Goal: Task Accomplishment & Management: Manage account settings

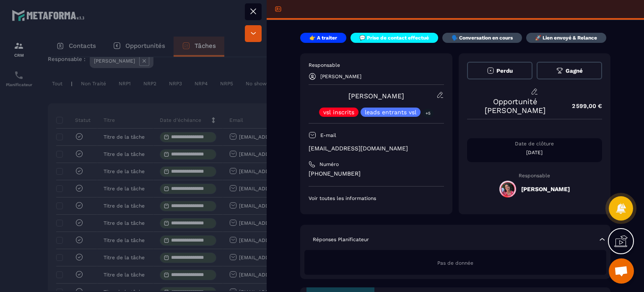
click at [253, 13] on icon at bounding box center [253, 11] width 10 height 10
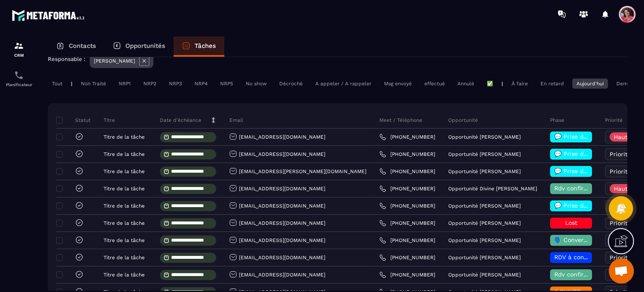
click at [129, 41] on div "Opportunités" at bounding box center [138, 47] width 69 height 20
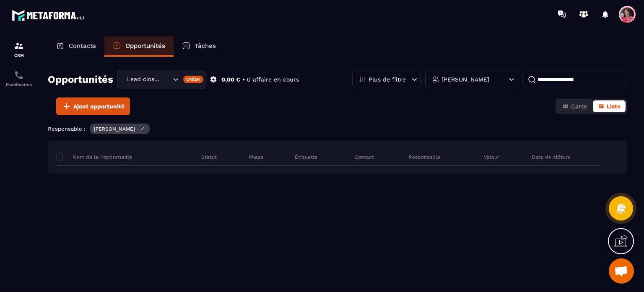
click at [556, 77] on input at bounding box center [575, 79] width 105 height 18
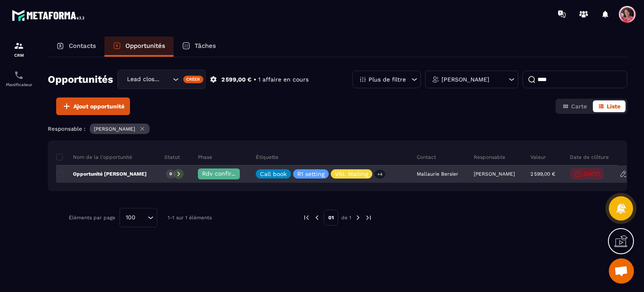
type input "****"
click at [213, 171] on span "Rdv confirmé ✅" at bounding box center [225, 173] width 47 height 7
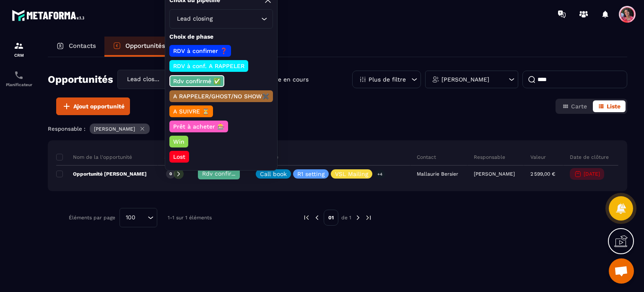
click at [215, 18] on input "Search for option" at bounding box center [236, 18] width 45 height 9
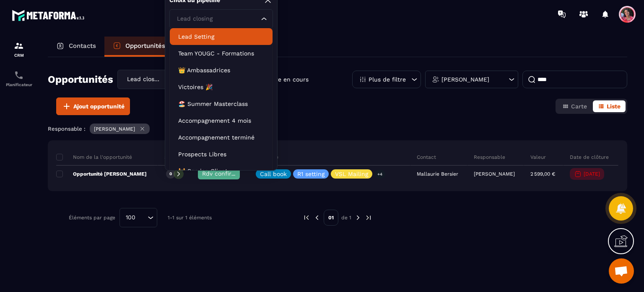
click at [210, 30] on li "Lead Setting" at bounding box center [221, 36] width 103 height 17
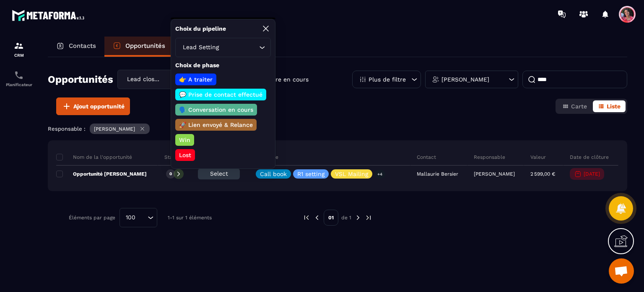
click at [218, 107] on p "🗣️ Conversation en cours" at bounding box center [216, 109] width 77 height 8
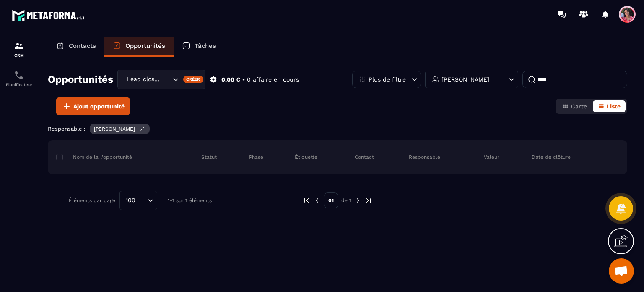
click at [163, 78] on input "Search for option" at bounding box center [166, 79] width 8 height 9
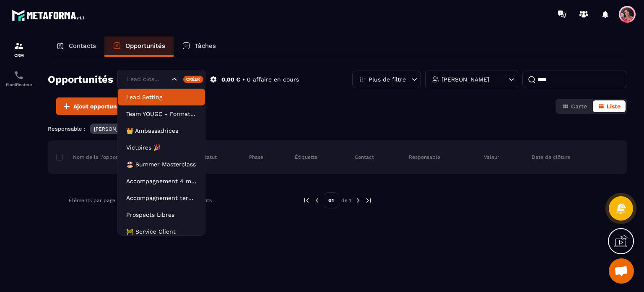
click at [158, 97] on p "Lead Setting" at bounding box center [161, 97] width 70 height 8
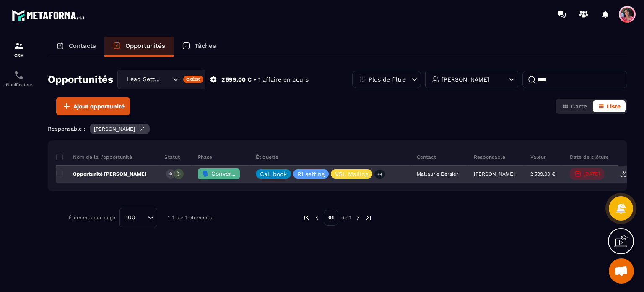
click at [120, 172] on p "Opportunité [PERSON_NAME]" at bounding box center [101, 173] width 91 height 7
